Goal: Transaction & Acquisition: Purchase product/service

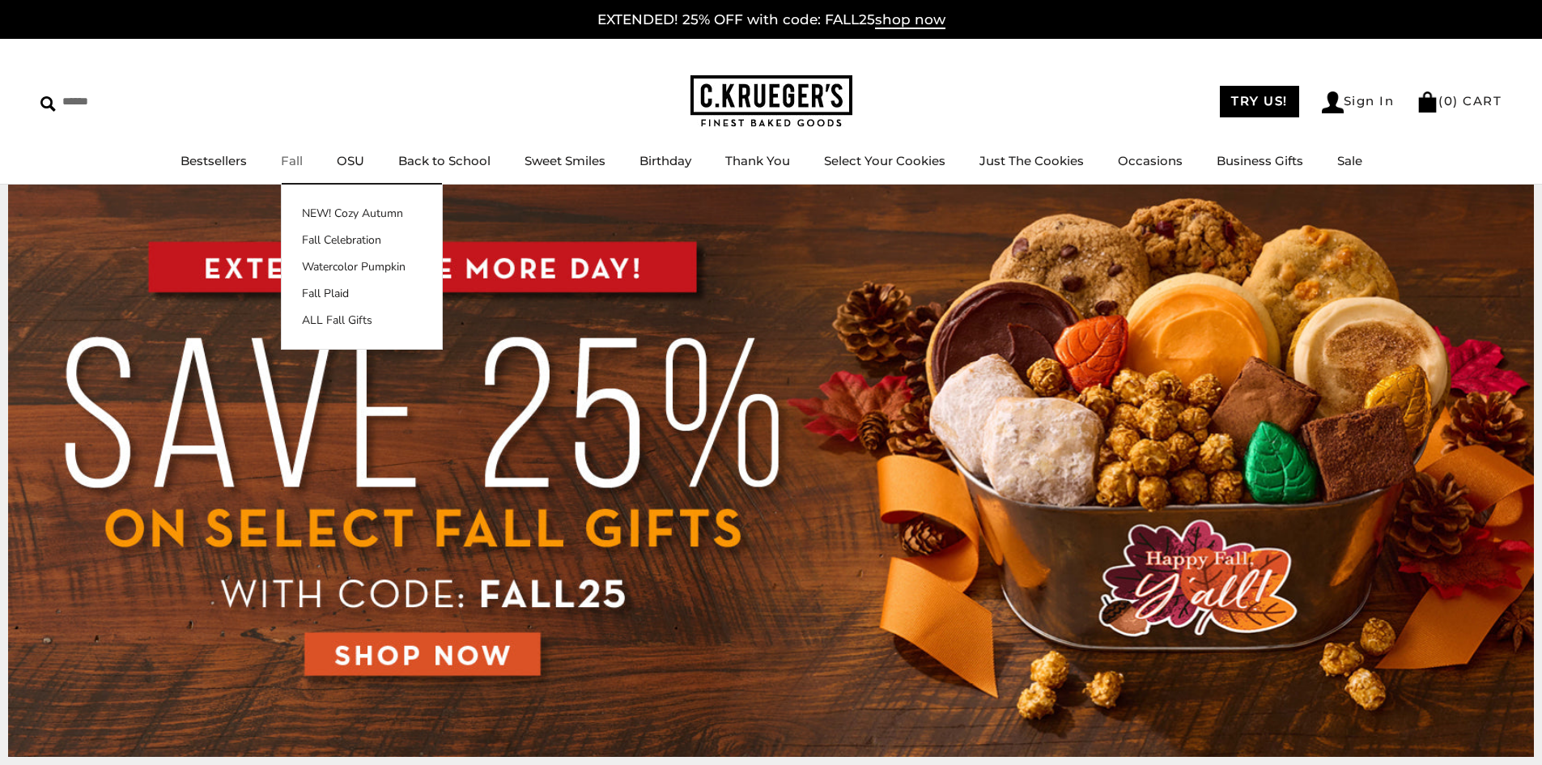
click at [292, 164] on link "Fall" at bounding box center [292, 160] width 22 height 15
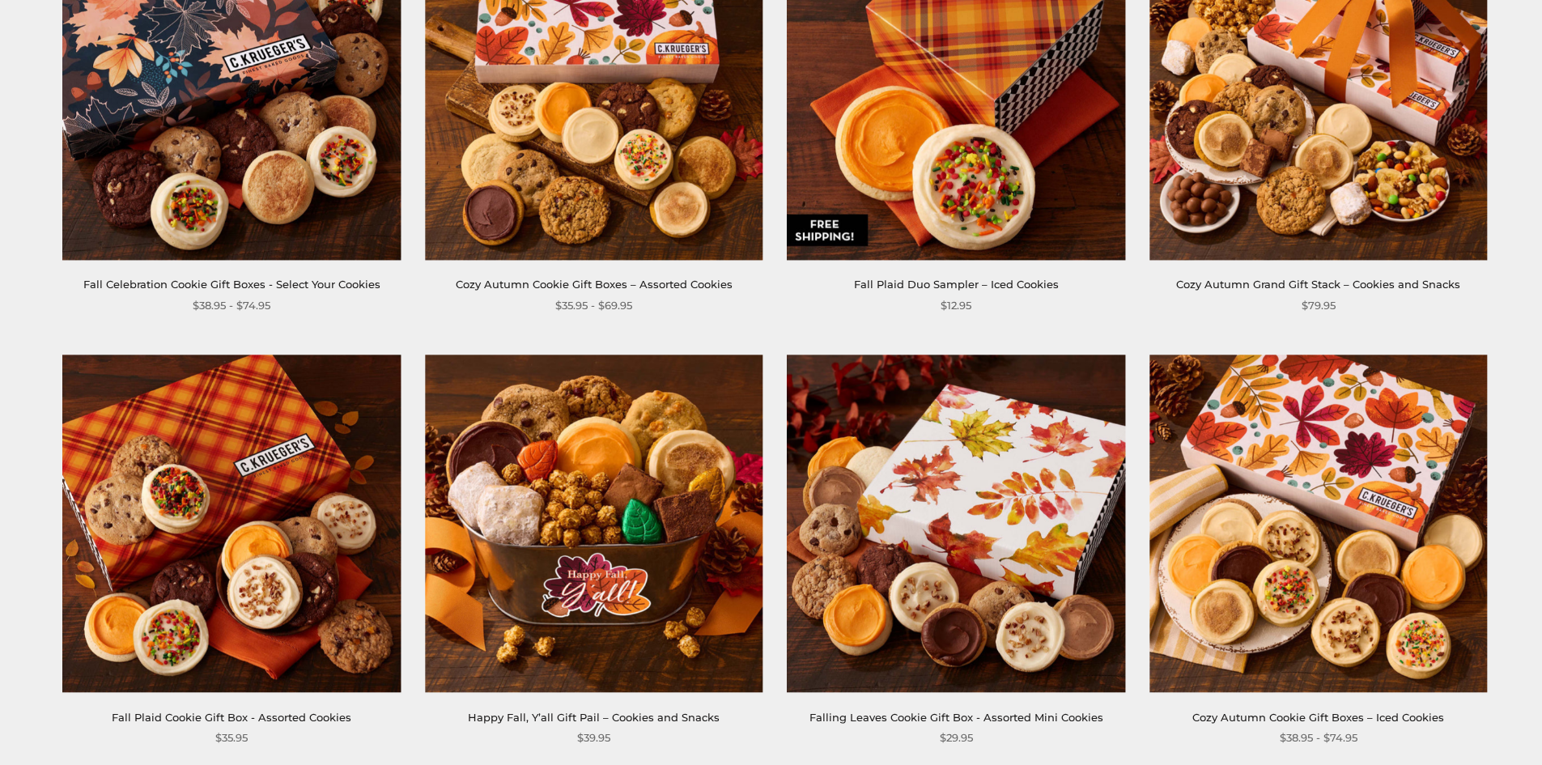
scroll to position [162, 0]
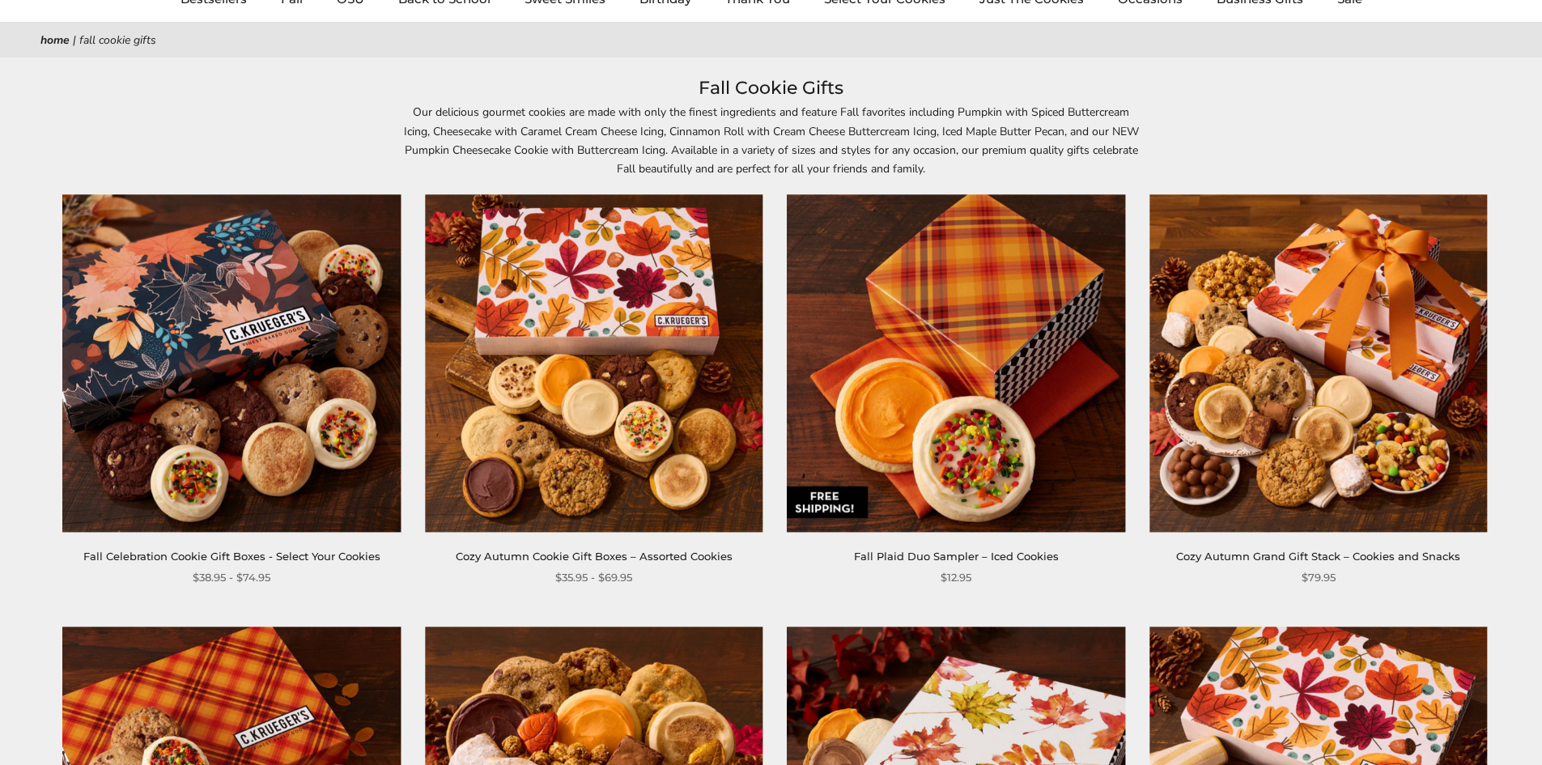
drag, startPoint x: 494, startPoint y: 324, endPoint x: 593, endPoint y: 270, distance: 113.0
click at [593, 270] on img at bounding box center [594, 363] width 338 height 338
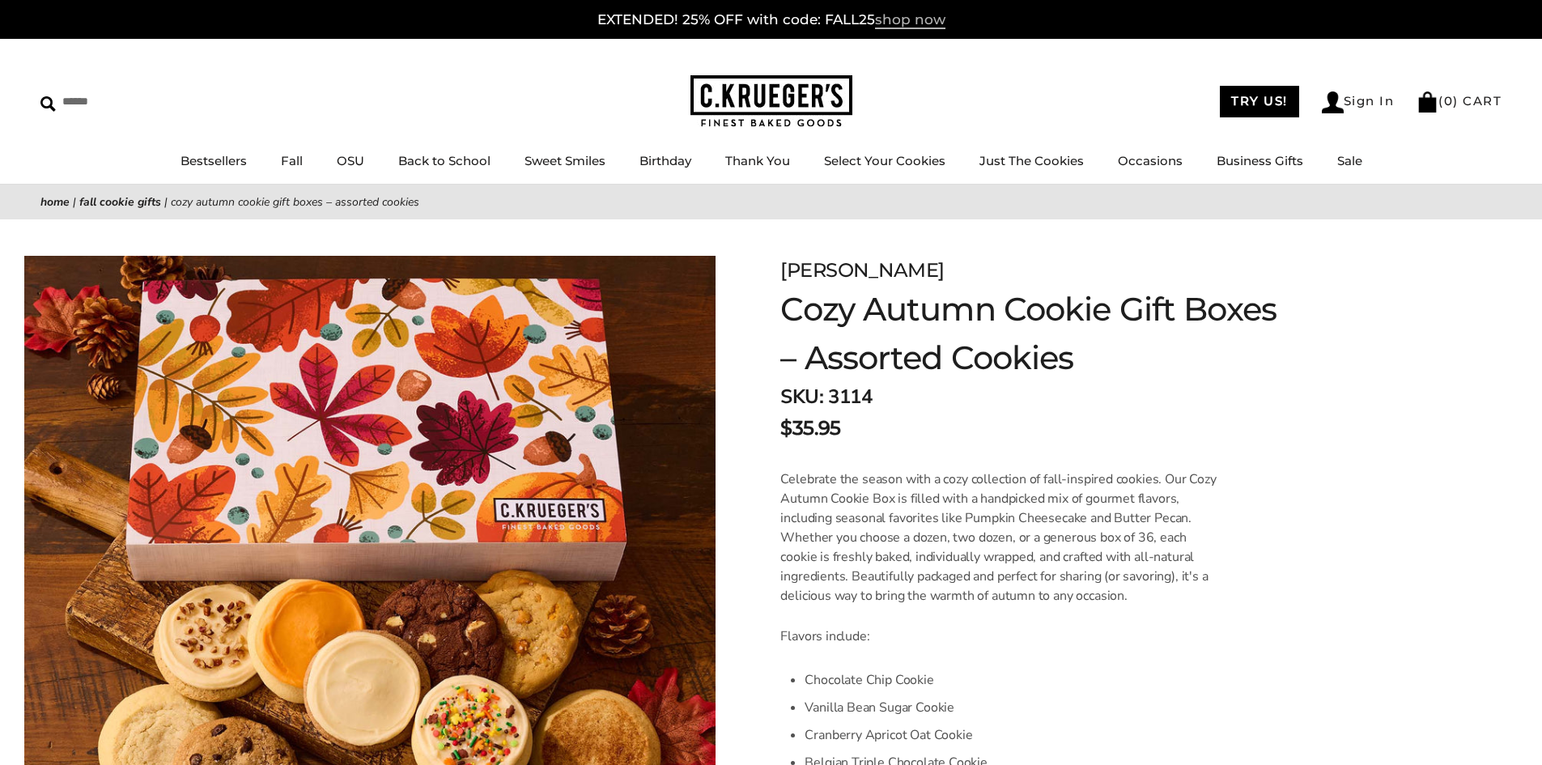
click at [902, 21] on span "shop now" at bounding box center [910, 20] width 70 height 18
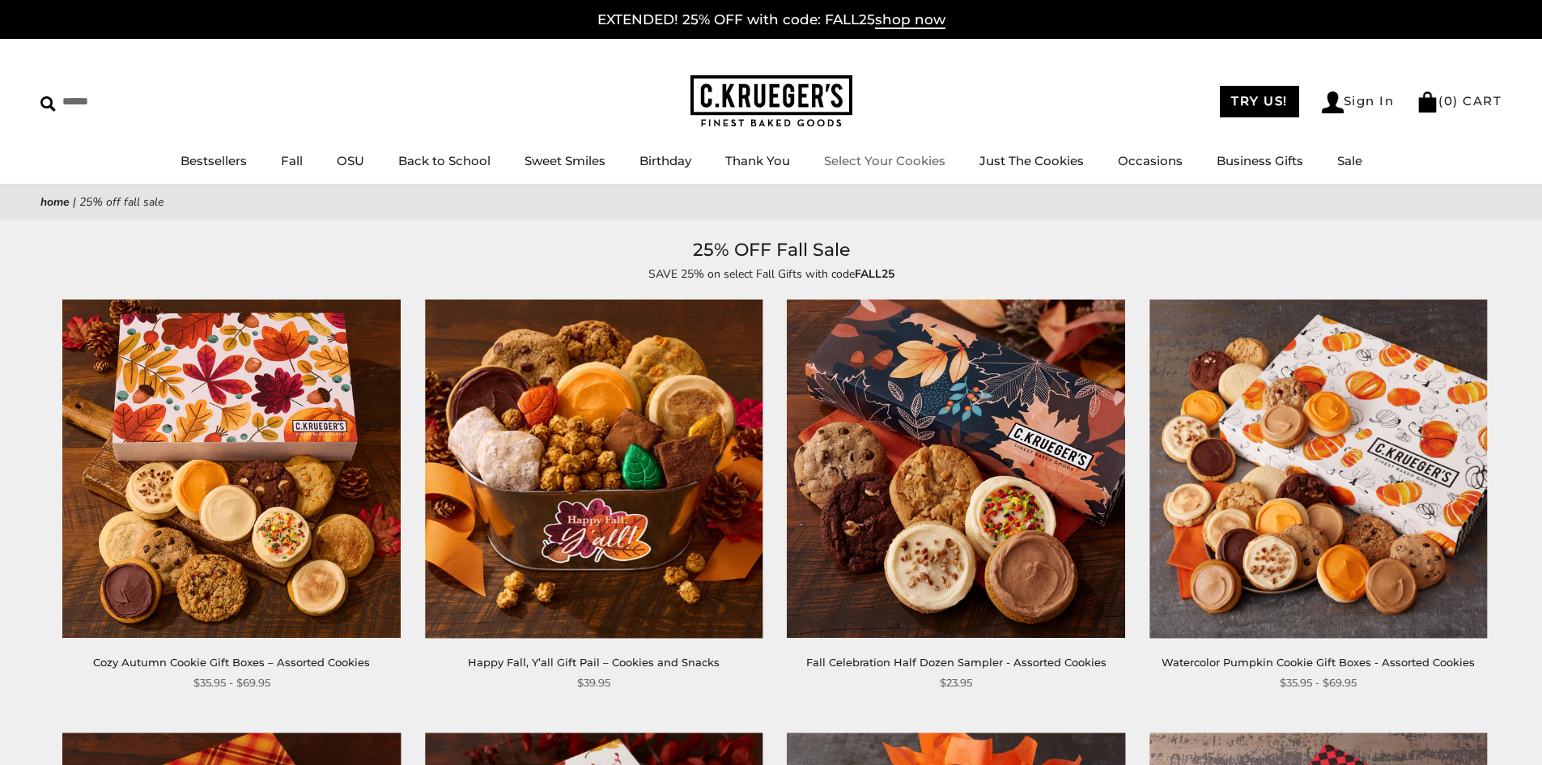
click at [932, 162] on link "Select Your Cookies" at bounding box center [884, 160] width 121 height 15
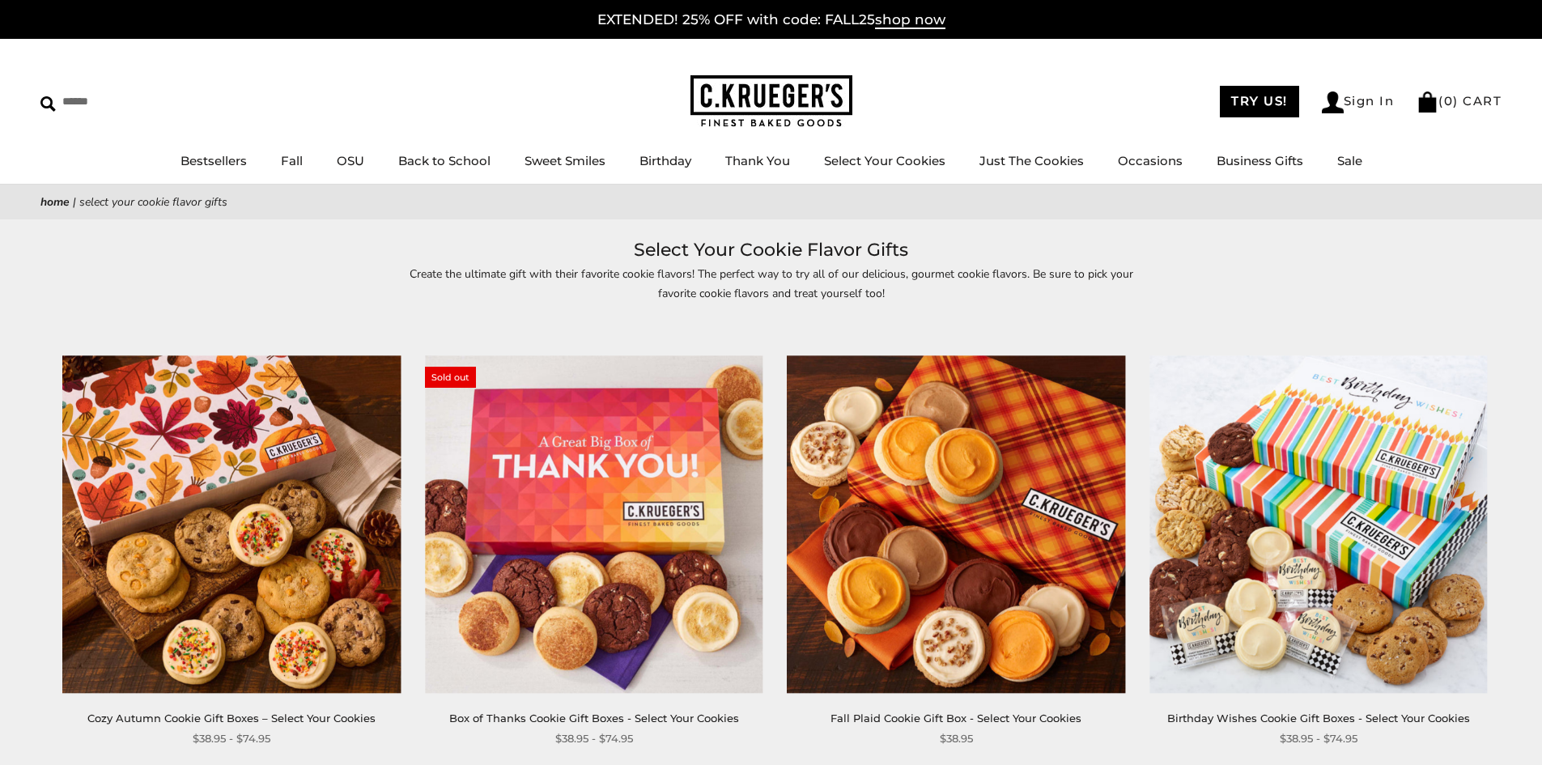
click at [179, 516] on img at bounding box center [232, 524] width 338 height 338
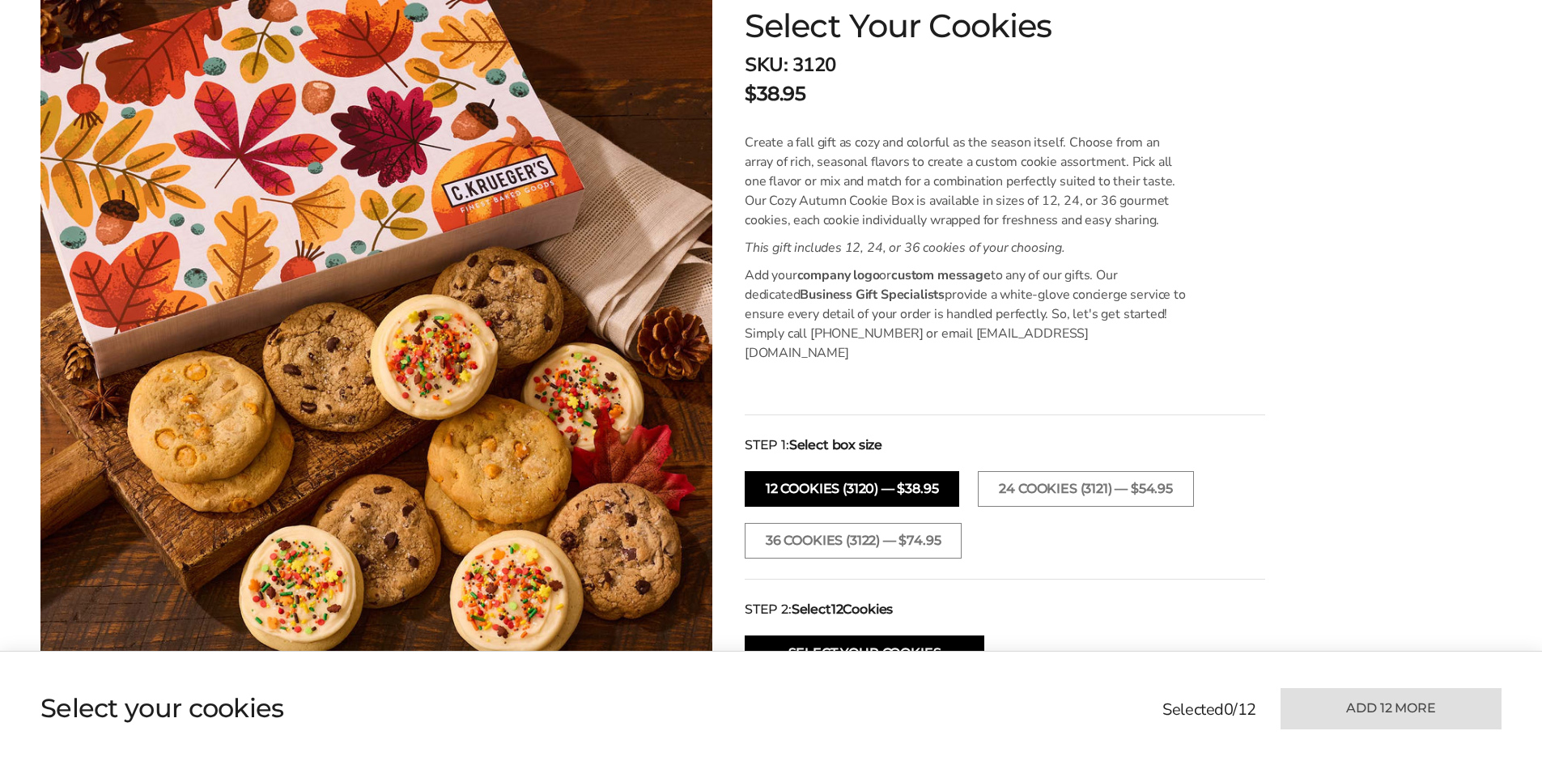
scroll to position [405, 0]
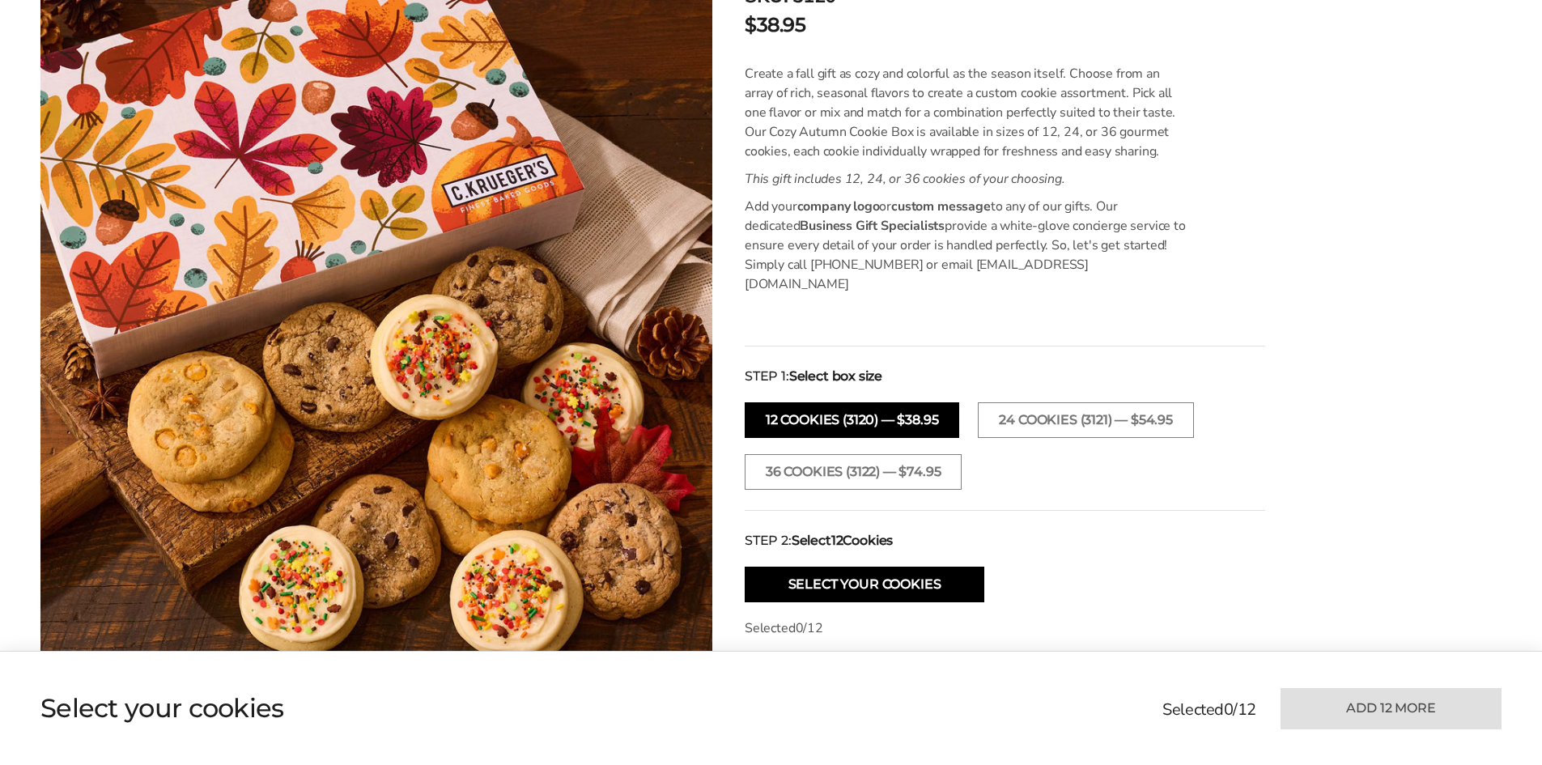
click at [829, 402] on button "12 COOKIES (3120) — $38.95" at bounding box center [852, 420] width 214 height 36
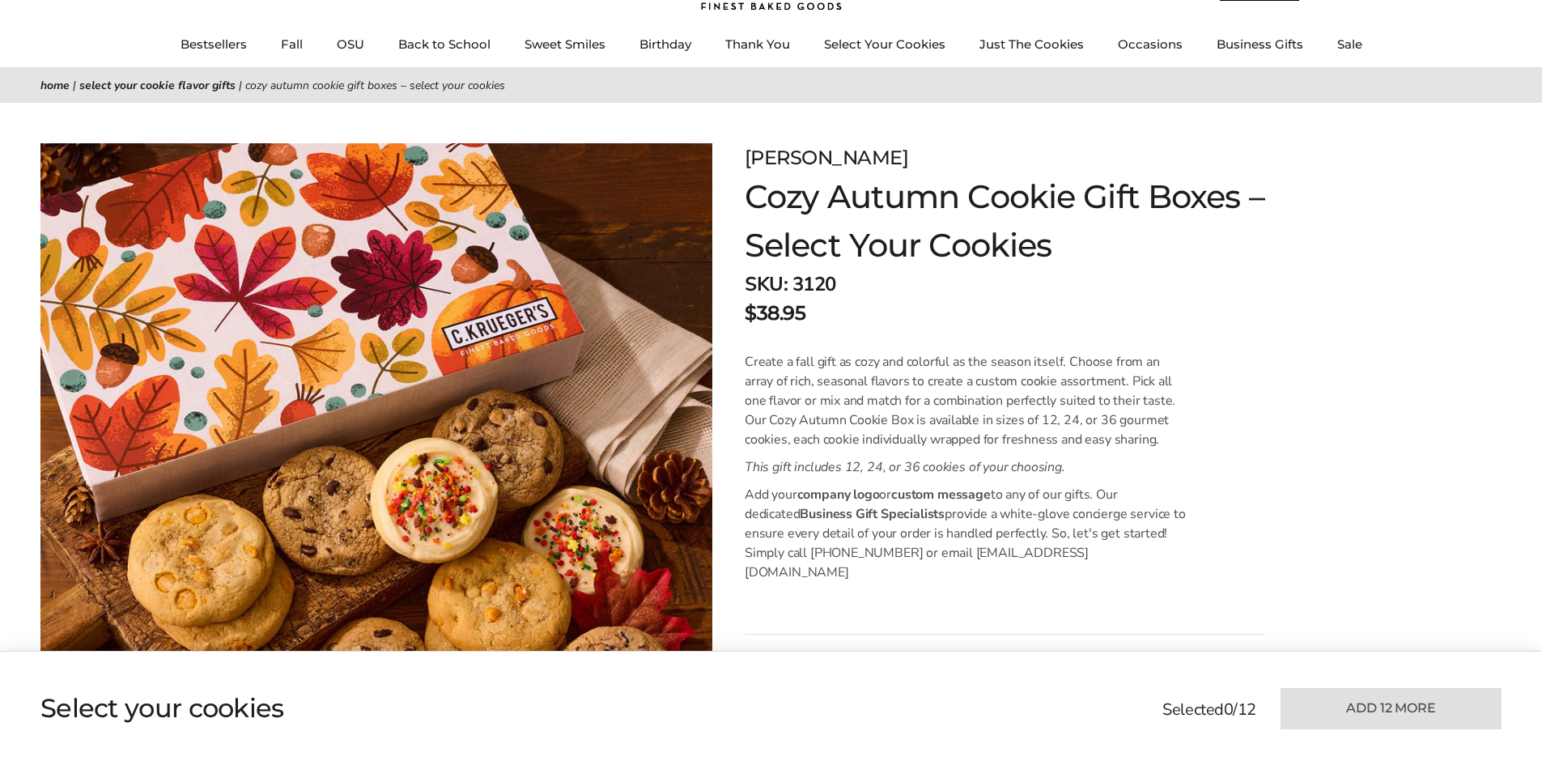
scroll to position [0, 0]
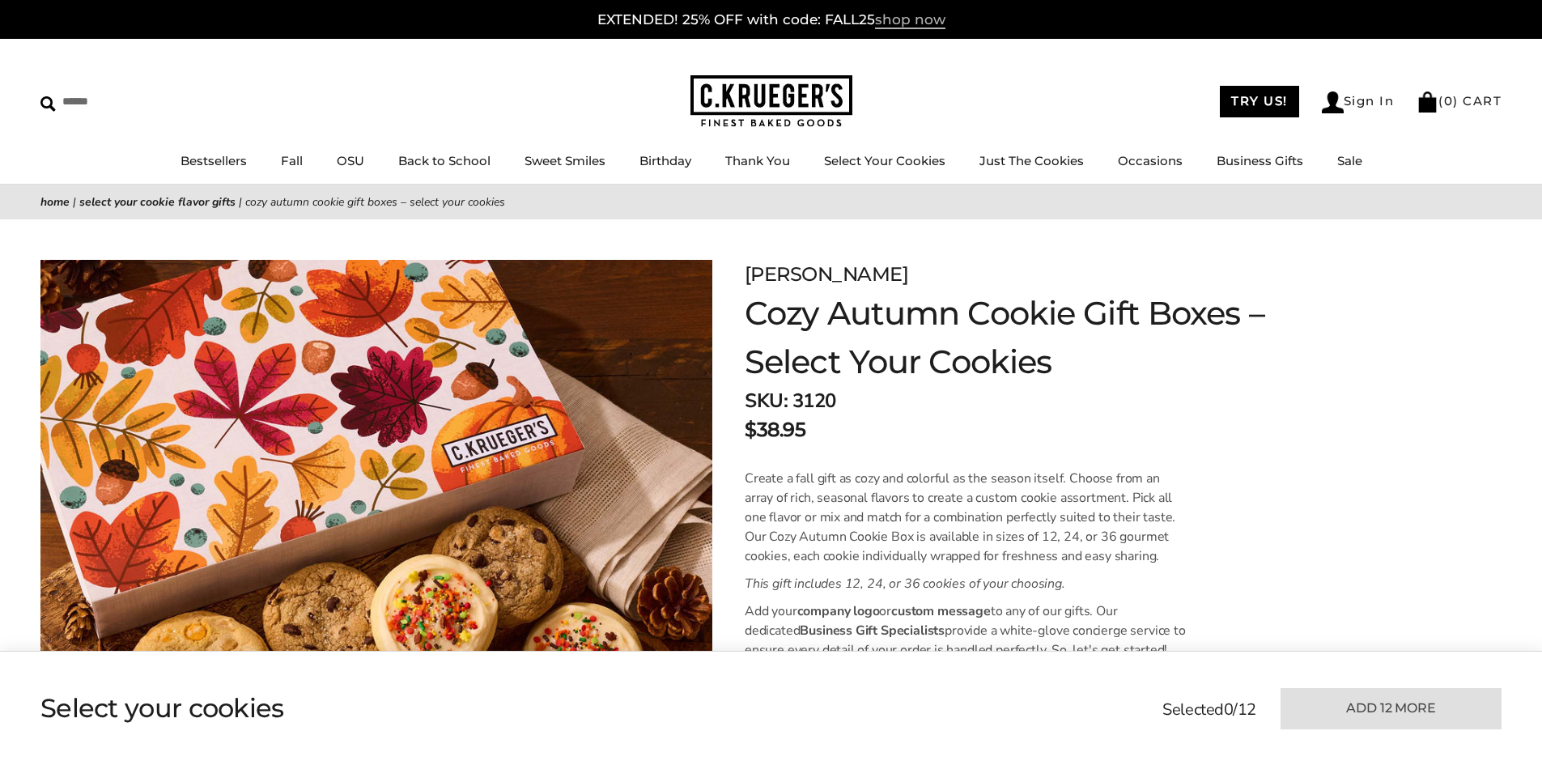
click at [921, 19] on span "shop now" at bounding box center [910, 20] width 70 height 18
